Goal: Information Seeking & Learning: Learn about a topic

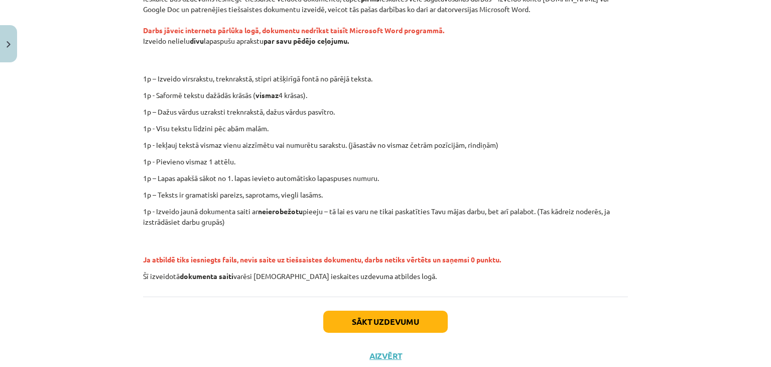
scroll to position [217, 0]
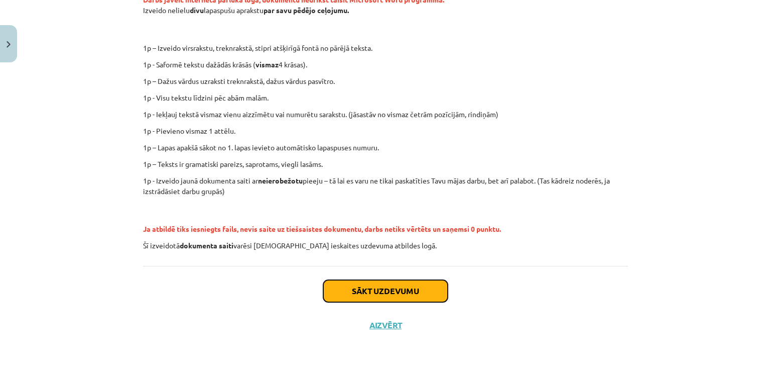
click at [413, 288] on button "Sākt uzdevumu" at bounding box center [385, 291] width 125 height 22
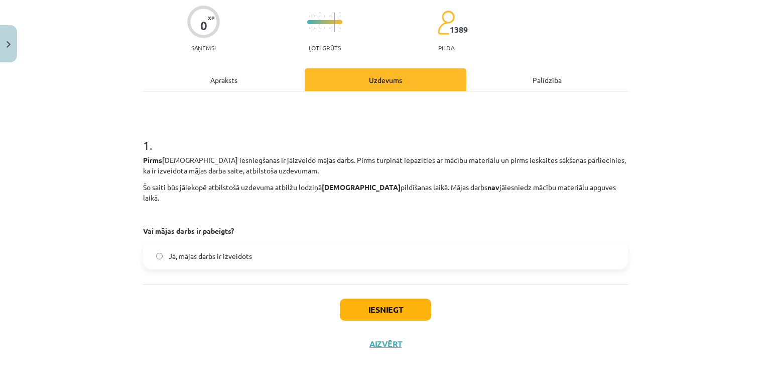
scroll to position [88, 0]
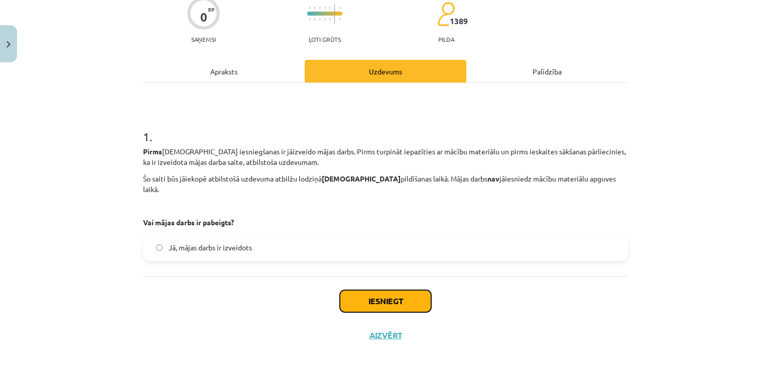
click at [396, 290] on button "Iesniegt" at bounding box center [385, 301] width 91 height 22
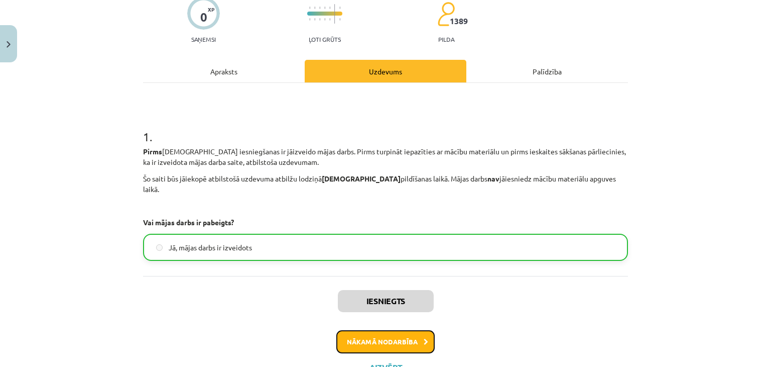
click at [403, 330] on button "Nākamā nodarbība" at bounding box center [385, 341] width 98 height 23
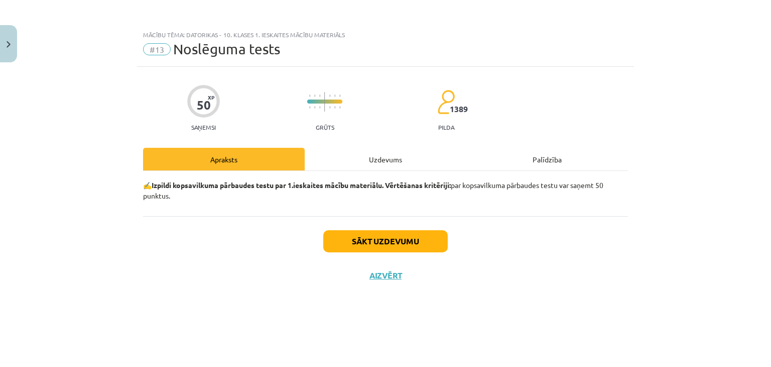
scroll to position [0, 0]
click at [379, 240] on button "Sākt uzdevumu" at bounding box center [385, 241] width 125 height 22
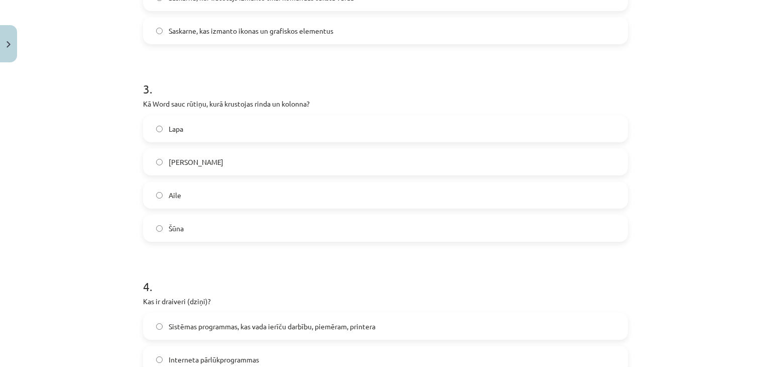
scroll to position [548, 0]
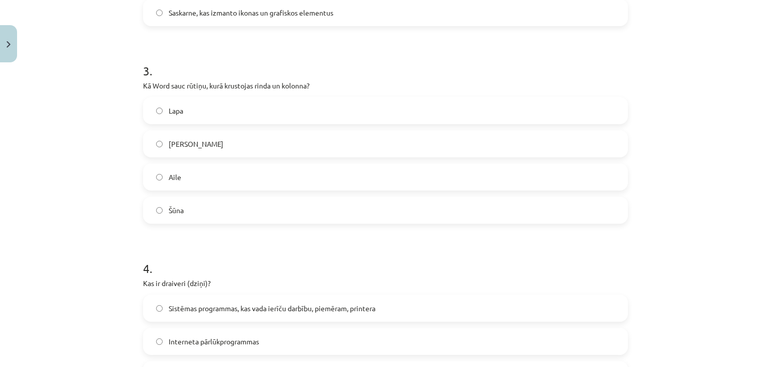
click at [158, 172] on label "Aile" at bounding box center [385, 176] width 483 height 25
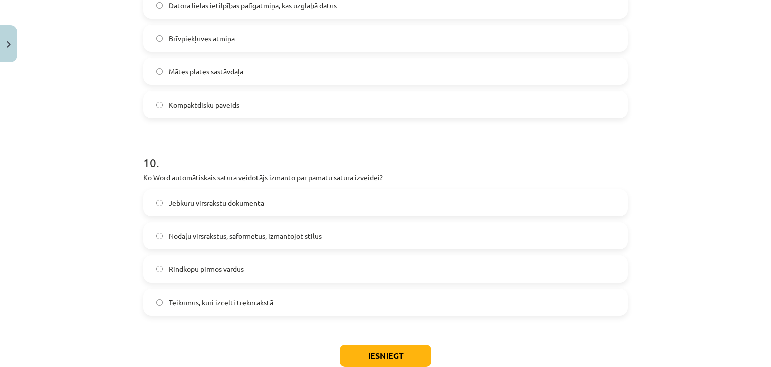
scroll to position [1822, 0]
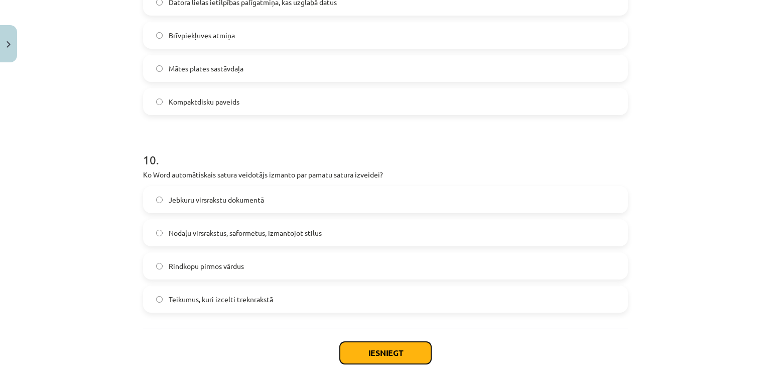
click at [401, 356] on button "Iesniegt" at bounding box center [385, 352] width 91 height 22
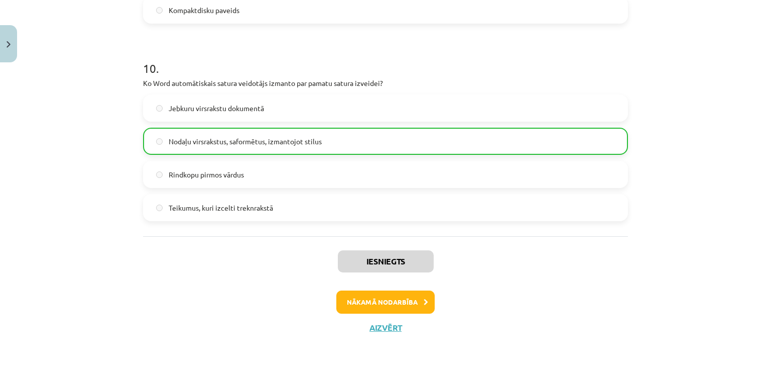
scroll to position [1916, 0]
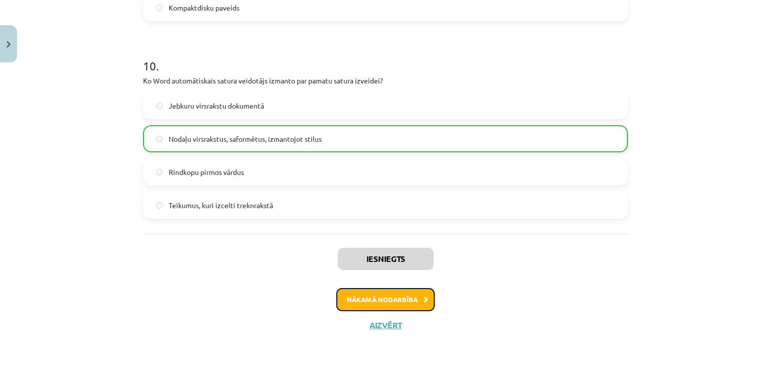
click at [400, 294] on button "Nākamā nodarbība" at bounding box center [385, 299] width 98 height 23
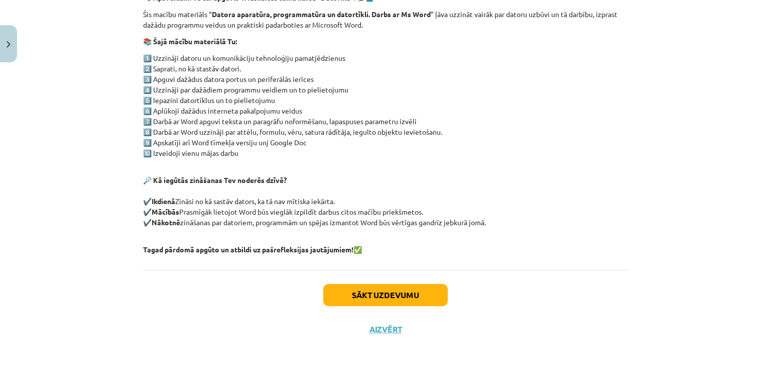
scroll to position [191, 0]
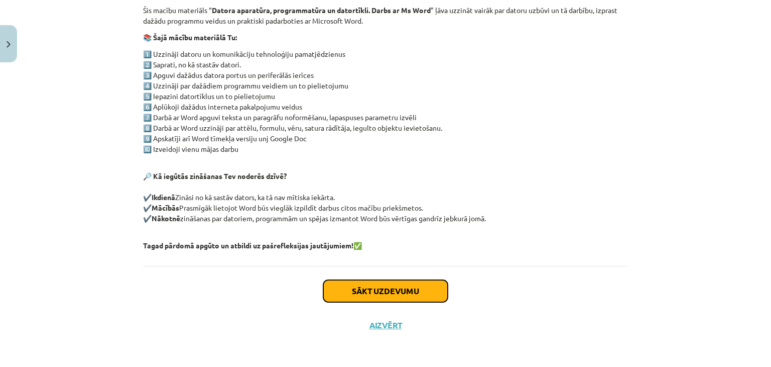
click at [412, 286] on button "Sākt uzdevumu" at bounding box center [385, 291] width 125 height 22
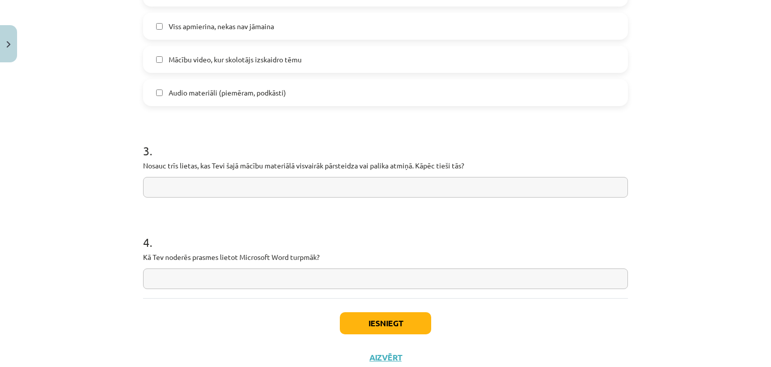
scroll to position [784, 0]
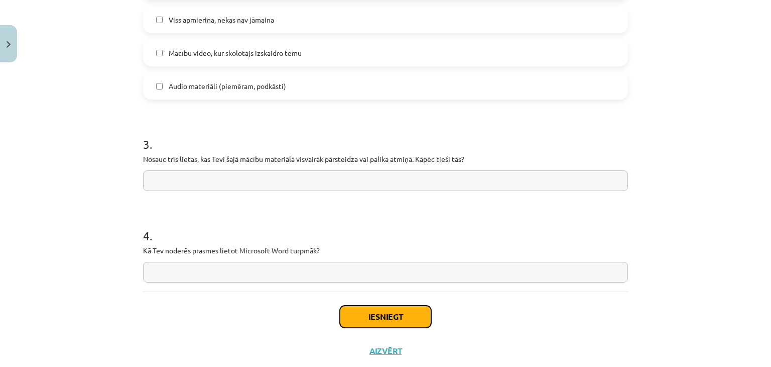
click at [406, 319] on button "Iesniegt" at bounding box center [385, 316] width 91 height 22
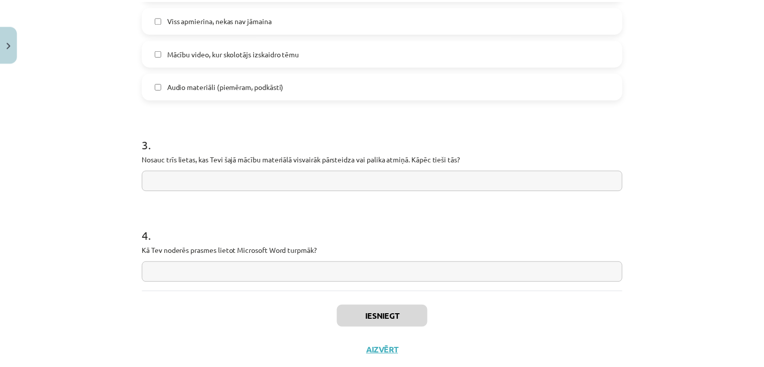
scroll to position [970, 0]
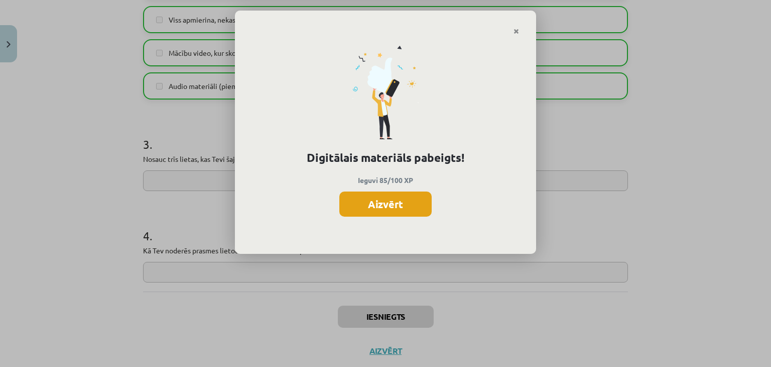
click at [399, 209] on button "Aizvērt" at bounding box center [385, 203] width 92 height 25
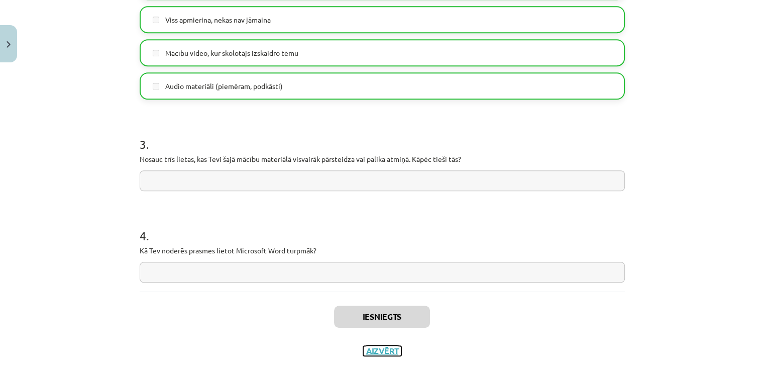
click at [378, 346] on button "Aizvērt" at bounding box center [382, 350] width 38 height 10
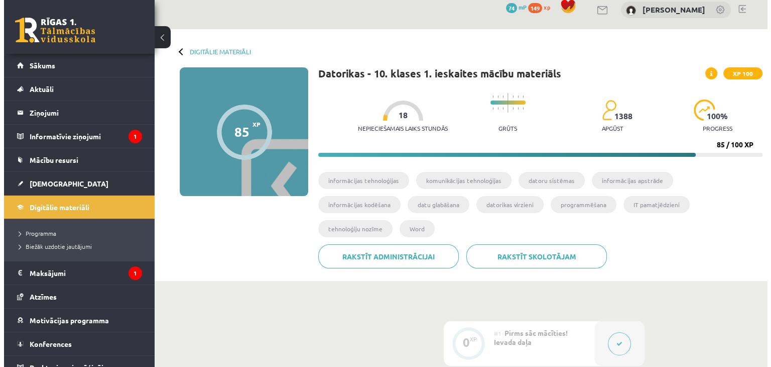
scroll to position [2, 0]
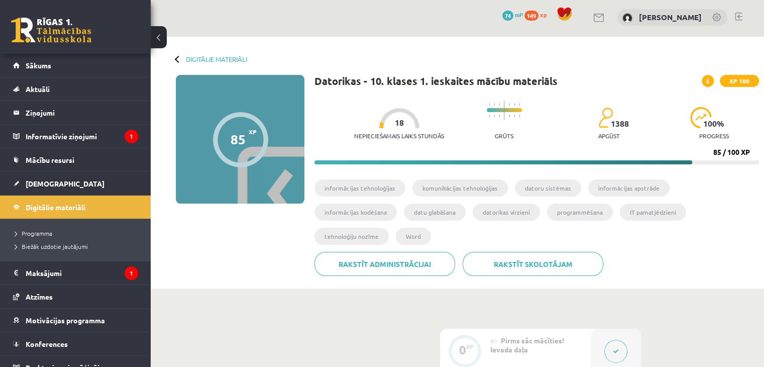
drag, startPoint x: 550, startPoint y: 326, endPoint x: 613, endPoint y: 329, distance: 62.9
click at [613, 329] on div "0 XP #1 Pirms sāc mācīties! Ievada daļa" at bounding box center [540, 350] width 201 height 45
click at [613, 339] on button at bounding box center [615, 350] width 23 height 23
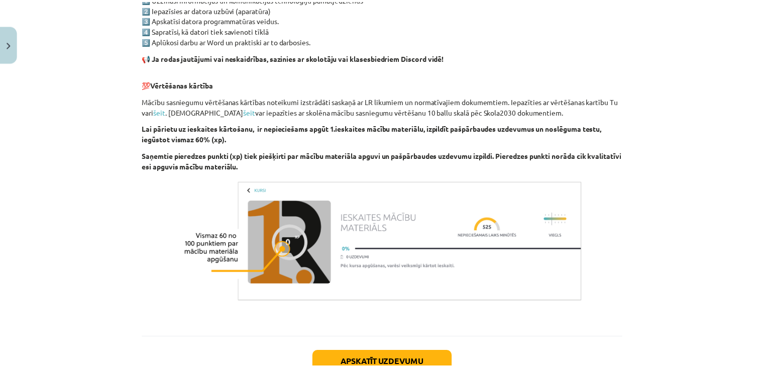
scroll to position [730, 0]
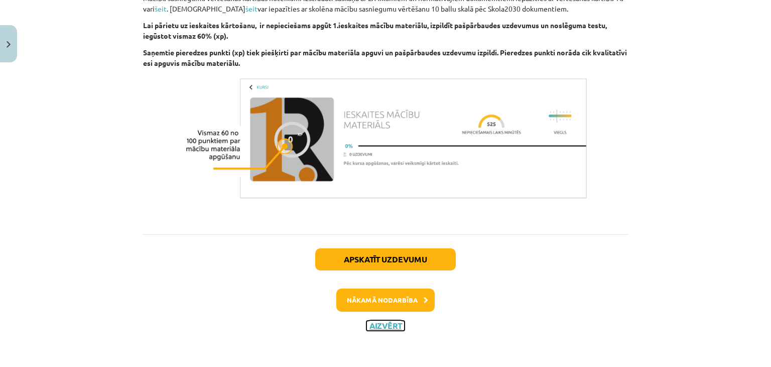
click at [382, 325] on button "Aizvērt" at bounding box center [386, 325] width 38 height 10
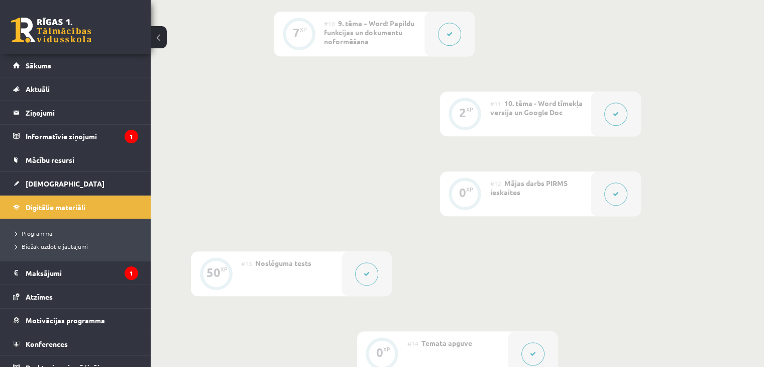
scroll to position [1032, 0]
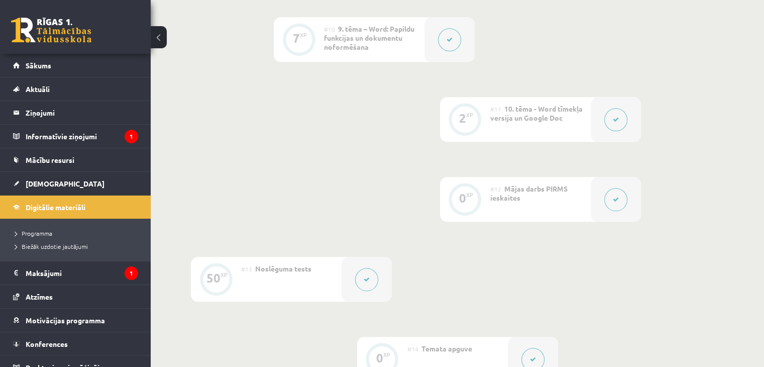
click at [368, 276] on icon at bounding box center [367, 279] width 6 height 6
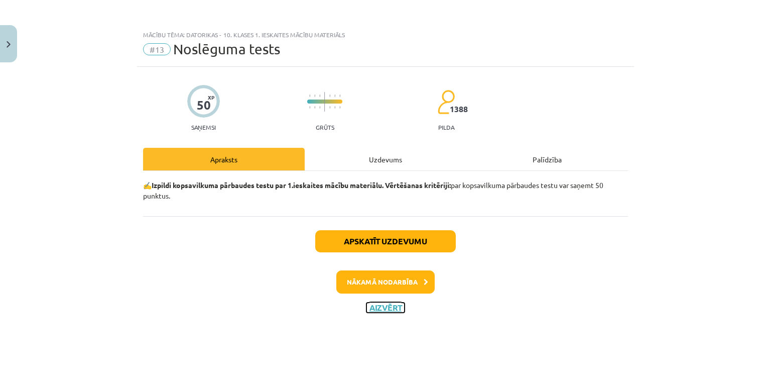
click at [384, 307] on button "Aizvērt" at bounding box center [386, 307] width 38 height 10
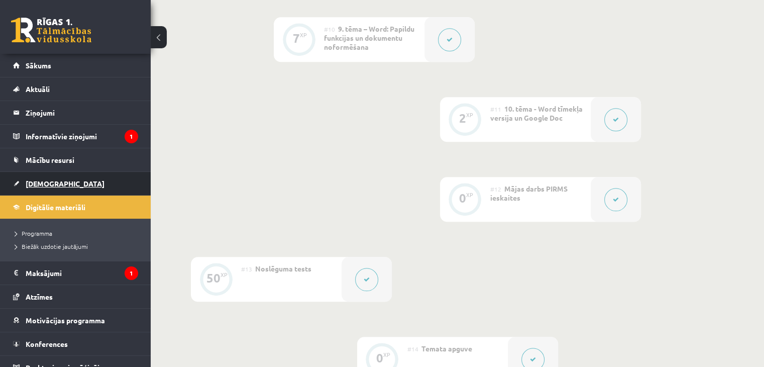
click at [32, 178] on link "[DEMOGRAPHIC_DATA]" at bounding box center [75, 183] width 125 height 23
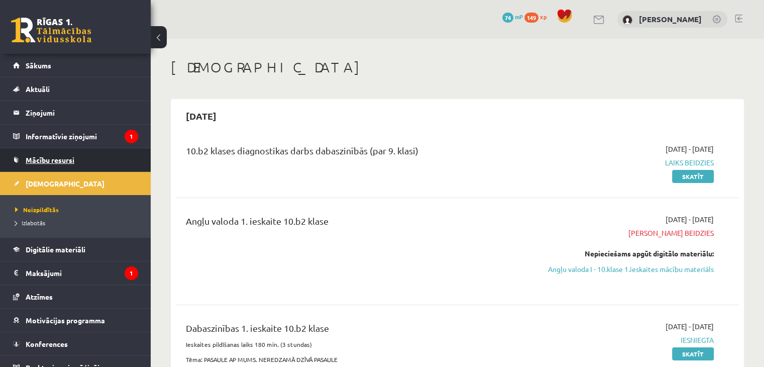
click at [56, 157] on span "Mācību resursi" at bounding box center [50, 159] width 49 height 9
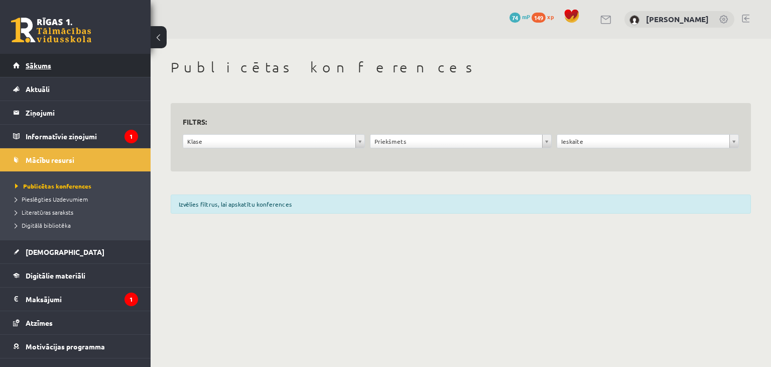
click at [66, 67] on link "Sākums" at bounding box center [75, 65] width 125 height 23
